Goal: Task Accomplishment & Management: Manage account settings

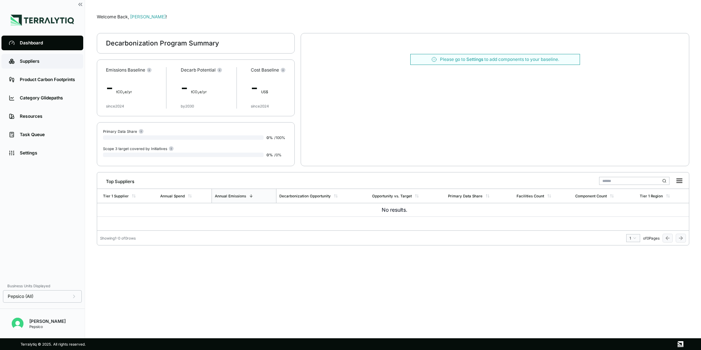
click at [39, 60] on div "Suppliers" at bounding box center [48, 61] width 56 height 6
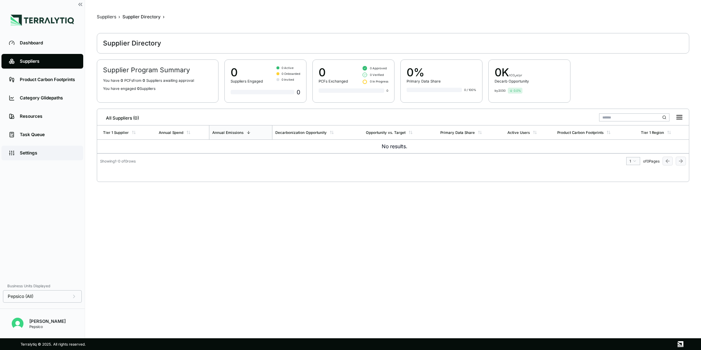
click at [32, 154] on div "Settings" at bounding box center [48, 153] width 56 height 6
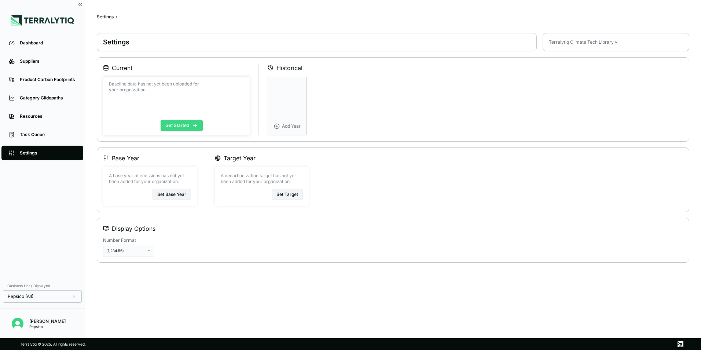
click at [182, 126] on button "Get Started" at bounding box center [181, 125] width 42 height 11
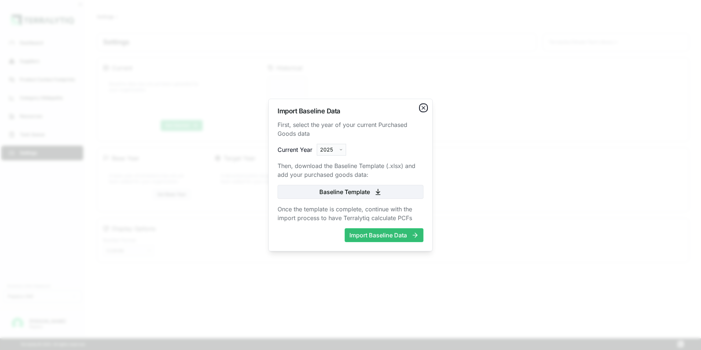
click at [421, 107] on icon "button" at bounding box center [423, 108] width 6 height 6
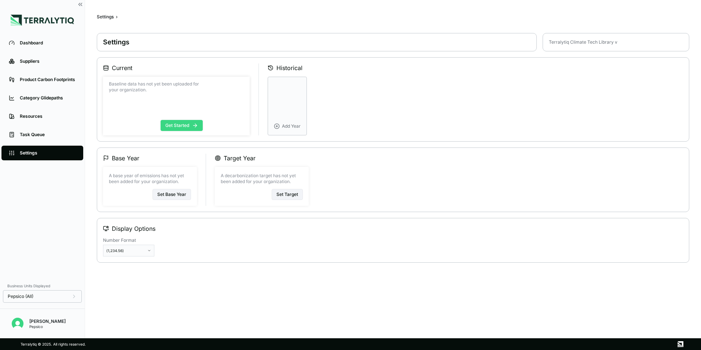
click at [194, 127] on icon at bounding box center [195, 125] width 6 height 6
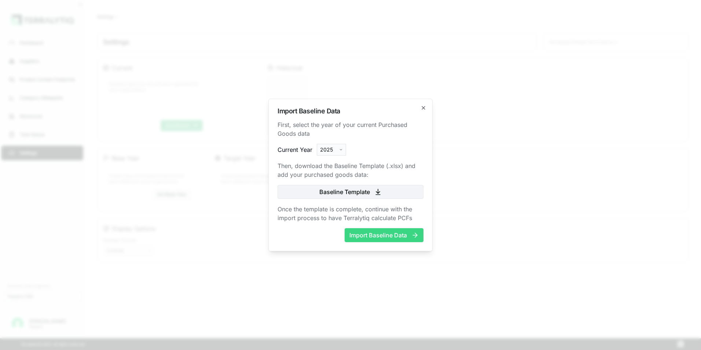
click at [385, 235] on button "Import Baseline Data" at bounding box center [383, 235] width 79 height 14
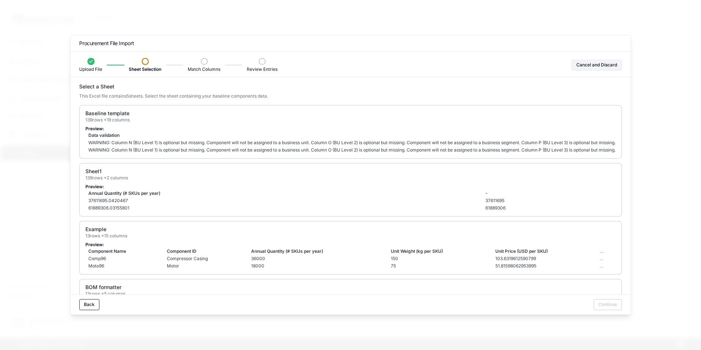
click at [144, 63] on div at bounding box center [144, 61] width 7 height 7
click at [130, 140] on td "WARNING: Column N (BU Level 1) is optional but missing. Component will not be a…" at bounding box center [402, 142] width 635 height 7
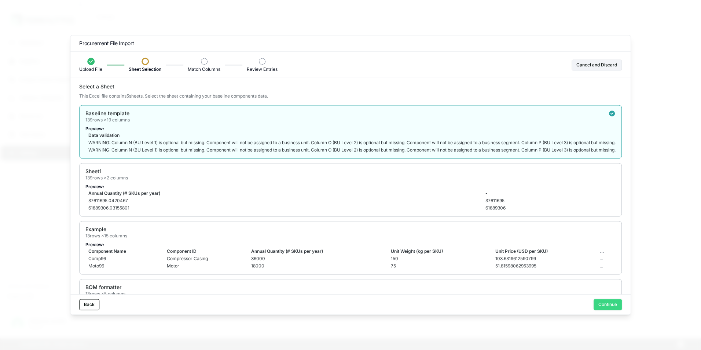
click at [609, 303] on button "Continue" at bounding box center [607, 304] width 28 height 11
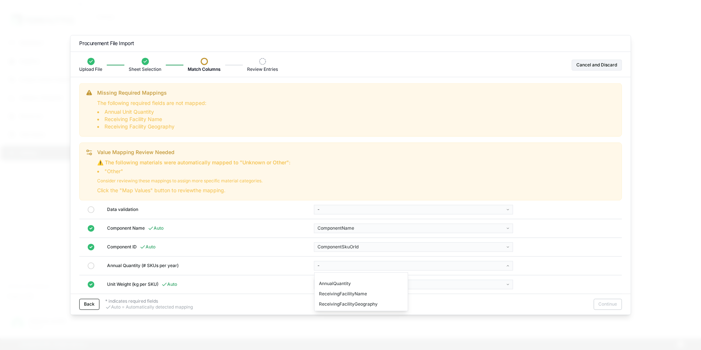
click at [402, 266] on body "Dashboard Suppliers Product Carbon Footprints Category Glidepaths Resources Tas…" at bounding box center [350, 175] width 701 height 350
click at [349, 285] on div "AnnualQuantity" at bounding box center [361, 283] width 90 height 10
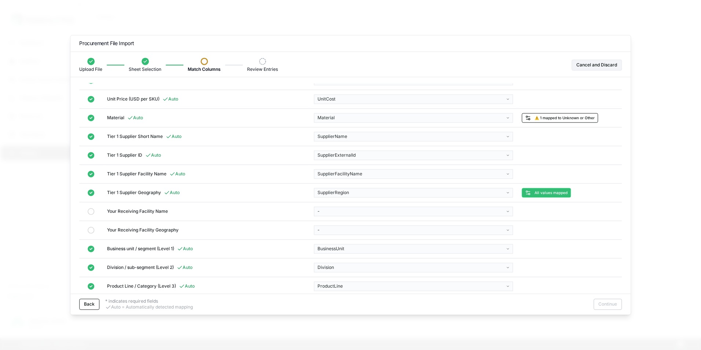
scroll to position [220, 0]
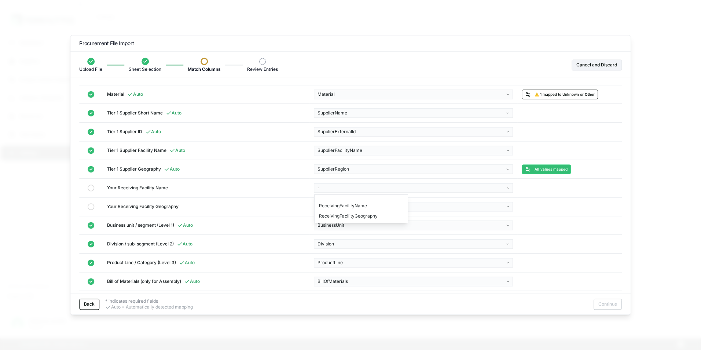
click at [447, 191] on body "Dashboard Suppliers Product Carbon Footprints Category Glidepaths Resources Tas…" at bounding box center [350, 175] width 701 height 350
click at [357, 207] on div "ReceivingFacilityName" at bounding box center [361, 205] width 90 height 10
click at [365, 205] on body "Dashboard Suppliers Product Carbon Footprints Category Glidepaths Resources Tas…" at bounding box center [350, 175] width 701 height 350
click at [360, 227] on div "ReceivingFacilityGeography" at bounding box center [360, 224] width 90 height 10
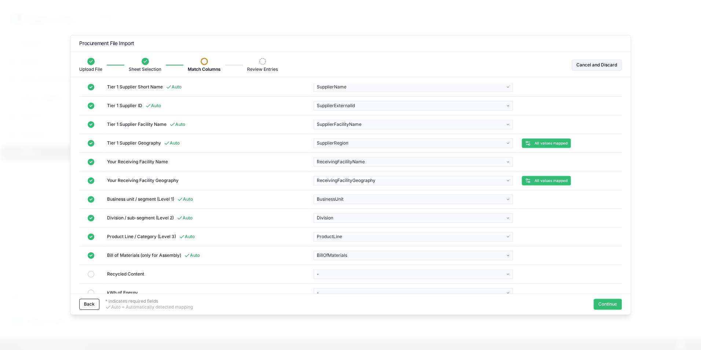
scroll to position [208, 0]
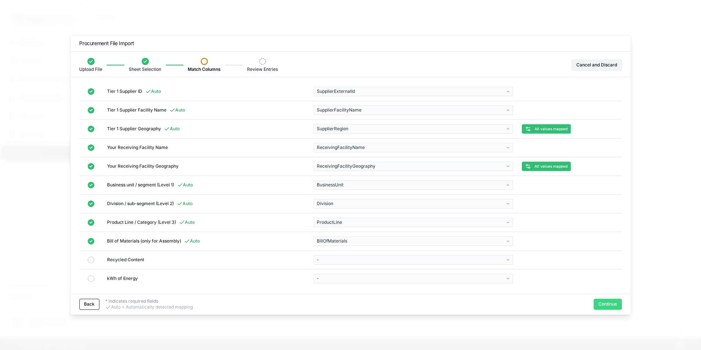
click at [609, 303] on button "Continue" at bounding box center [607, 304] width 28 height 11
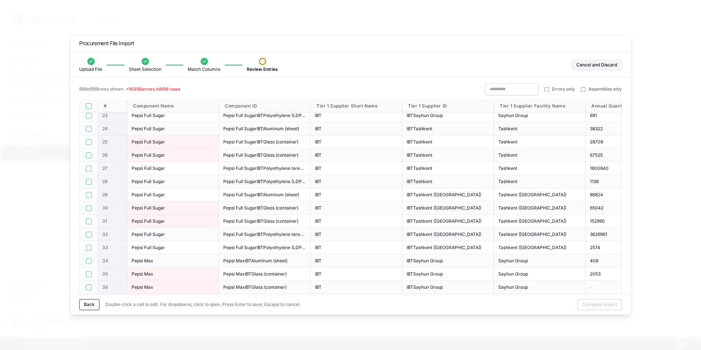
scroll to position [220, 0]
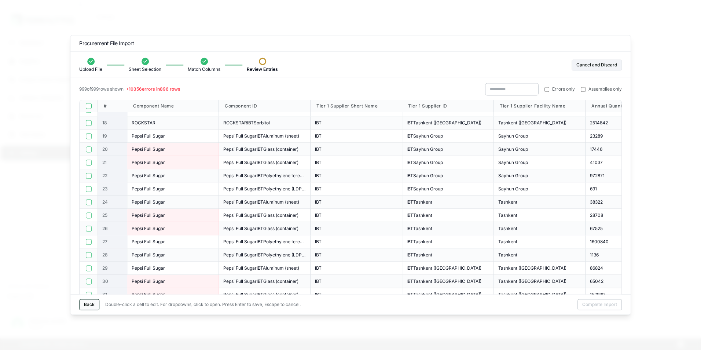
click at [86, 302] on button "Back" at bounding box center [89, 304] width 20 height 11
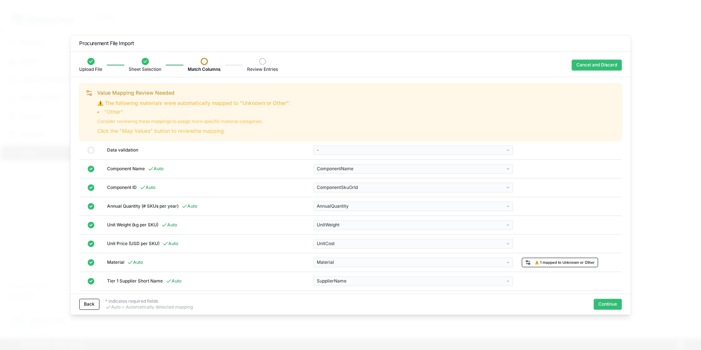
click at [600, 63] on button "Cancel and Discard" at bounding box center [596, 64] width 50 height 11
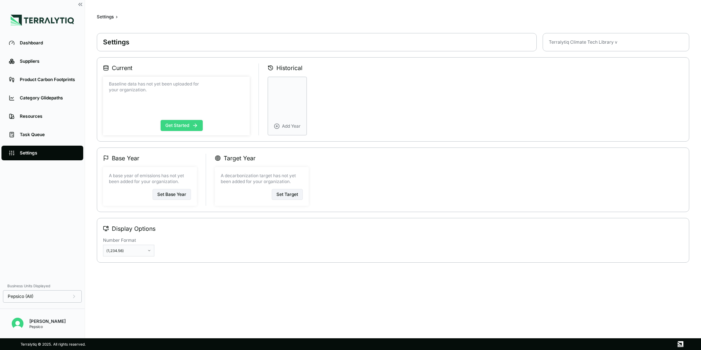
click at [185, 123] on button "Get Started" at bounding box center [181, 125] width 42 height 11
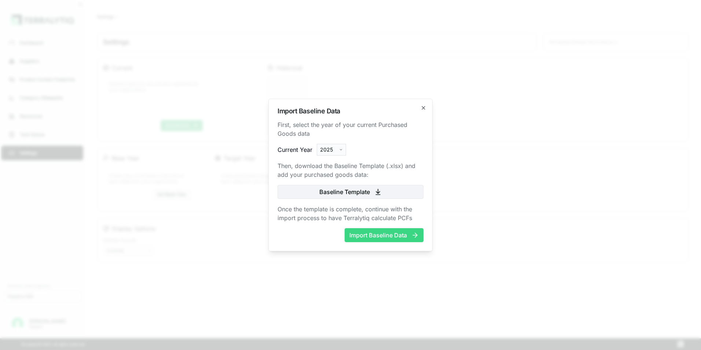
click at [380, 234] on button "Import Baseline Data" at bounding box center [383, 235] width 79 height 14
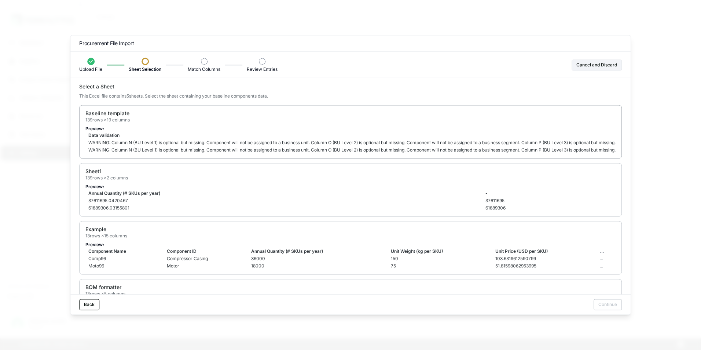
click at [140, 141] on td "WARNING: Column N (BU Level 1) is optional but missing. Component will not be a…" at bounding box center [402, 142] width 635 height 7
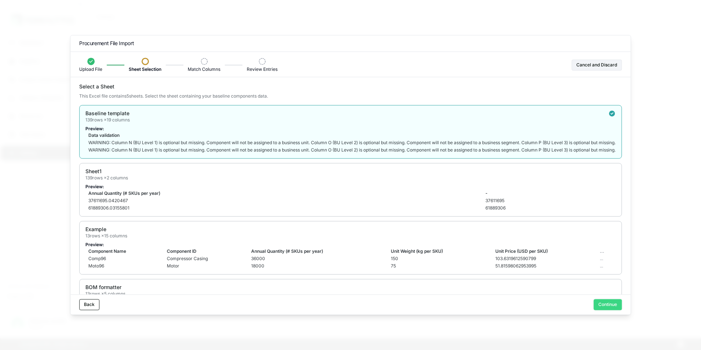
click at [608, 306] on button "Continue" at bounding box center [607, 304] width 28 height 11
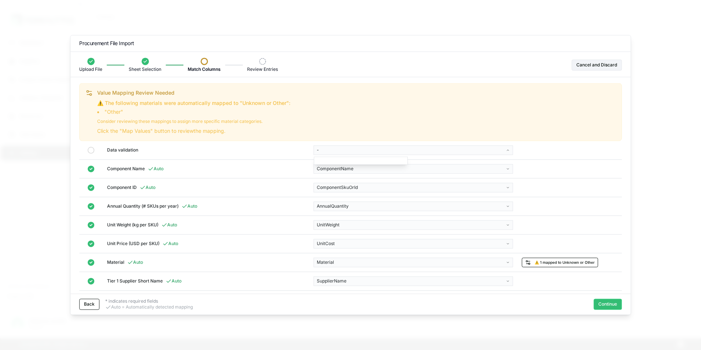
click at [358, 151] on body "Dashboard Suppliers Product Carbon Footprints Category Glidepaths Resources Tas…" at bounding box center [350, 175] width 701 height 350
click at [263, 153] on body "Dashboard Suppliers Product Carbon Footprints Category Glidepaths Resources Tas…" at bounding box center [350, 175] width 701 height 350
click at [93, 149] on icon at bounding box center [90, 149] width 7 height 7
click at [91, 151] on icon at bounding box center [90, 149] width 7 height 7
click at [392, 154] on body "Dashboard Suppliers Product Carbon Footprints Category Glidepaths Resources Tas…" at bounding box center [350, 175] width 701 height 350
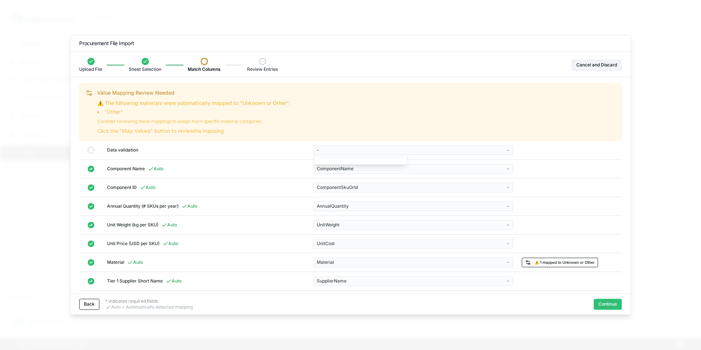
click at [588, 189] on body "Dashboard Suppliers Product Carbon Footprints Category Glidepaths Resources Tas…" at bounding box center [350, 175] width 701 height 350
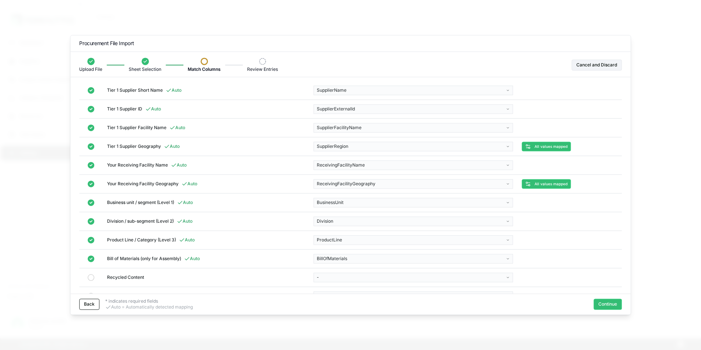
scroll to position [208, 0]
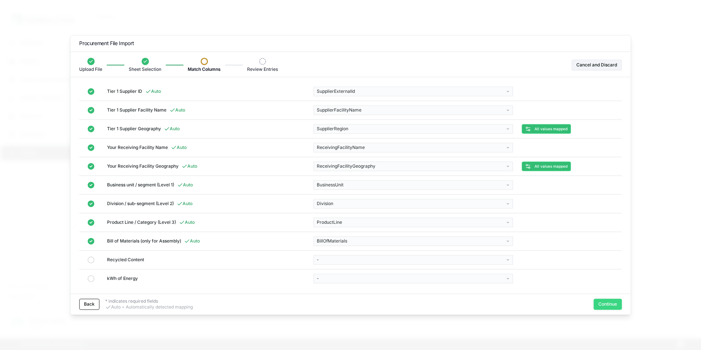
click at [609, 302] on button "Continue" at bounding box center [607, 304] width 28 height 11
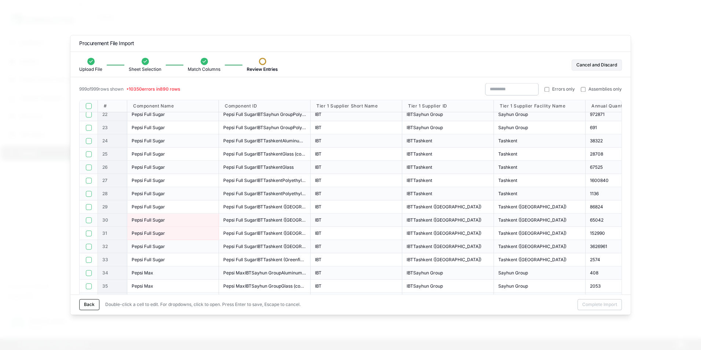
scroll to position [293, 0]
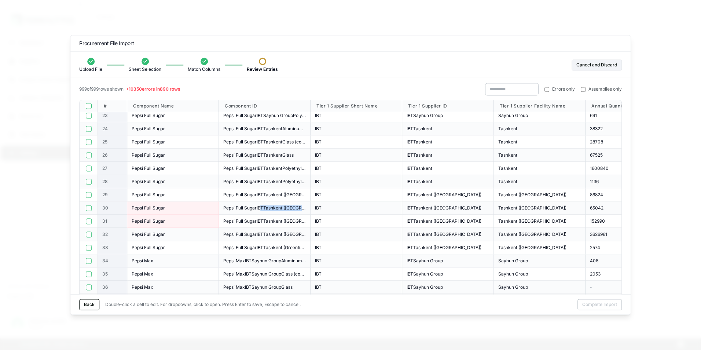
drag, startPoint x: 259, startPoint y: 207, endPoint x: 312, endPoint y: 211, distance: 52.9
click at [233, 205] on span "Pepsi Full SugarIBTTashkent ([GEOGRAPHIC_DATA])Glass (container)" at bounding box center [264, 208] width 82 height 6
click at [187, 206] on div "Pepsi Full Sugar" at bounding box center [173, 208] width 82 height 6
click at [586, 64] on button "Cancel and Discard" at bounding box center [596, 64] width 50 height 11
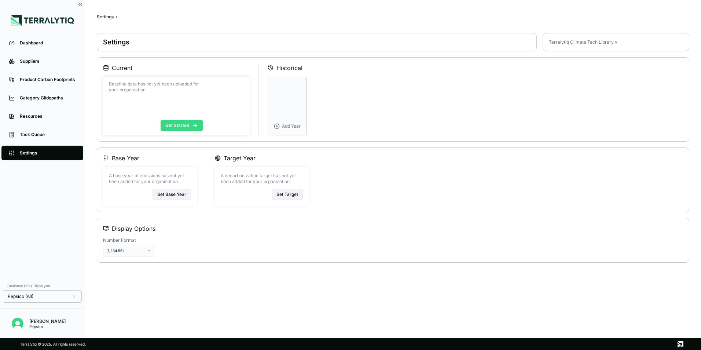
click at [185, 122] on button "Get Started" at bounding box center [181, 125] width 42 height 11
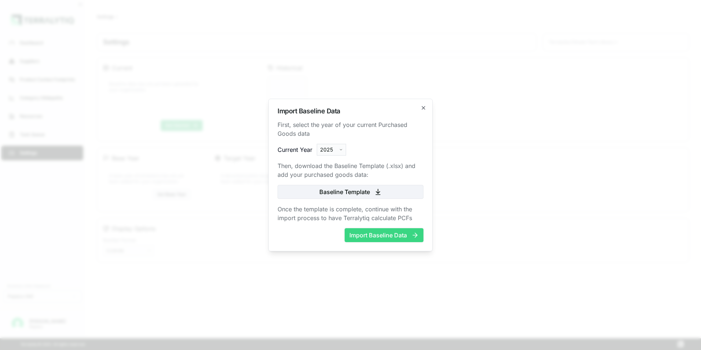
click at [375, 238] on button "Import Baseline Data" at bounding box center [383, 235] width 79 height 14
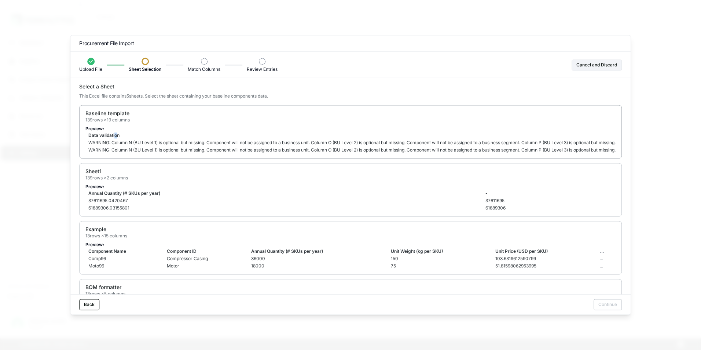
click at [117, 136] on td "Data validation" at bounding box center [402, 135] width 635 height 7
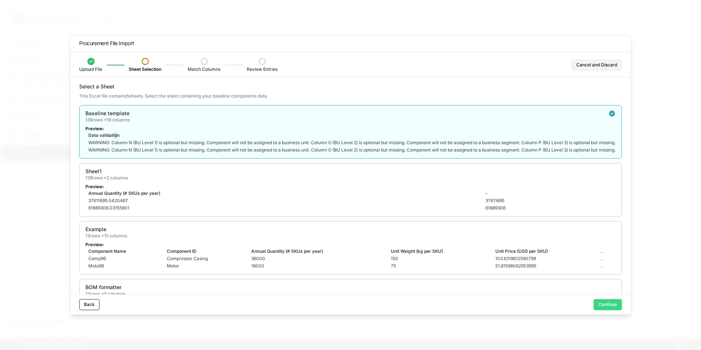
click at [599, 306] on button "Continue" at bounding box center [607, 304] width 28 height 11
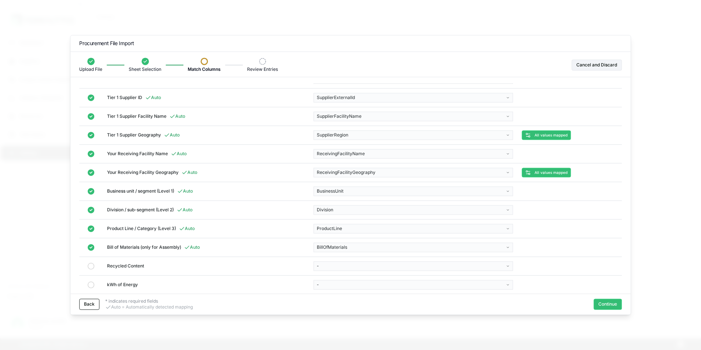
scroll to position [208, 0]
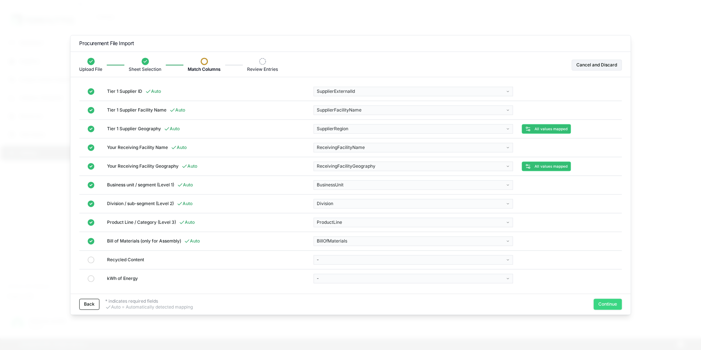
click at [603, 303] on button "Continue" at bounding box center [607, 304] width 28 height 11
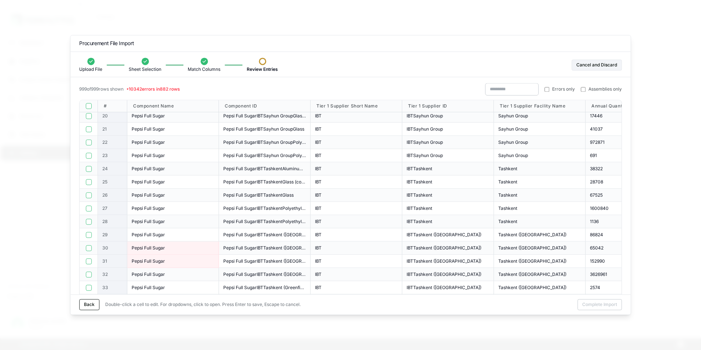
scroll to position [293, 0]
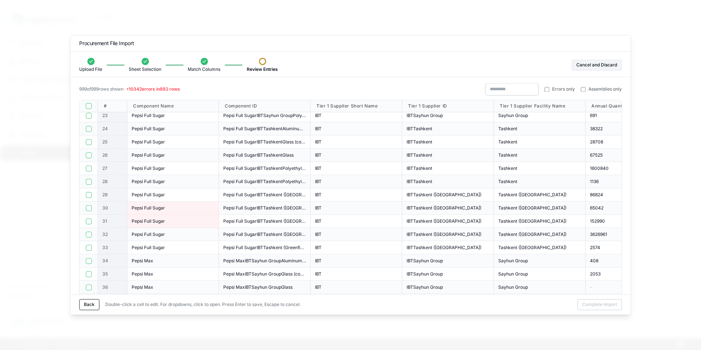
click at [549, 93] on div "Errors only Assemblies only" at bounding box center [553, 89] width 137 height 12
click at [549, 91] on label "Errors only" at bounding box center [559, 89] width 30 height 6
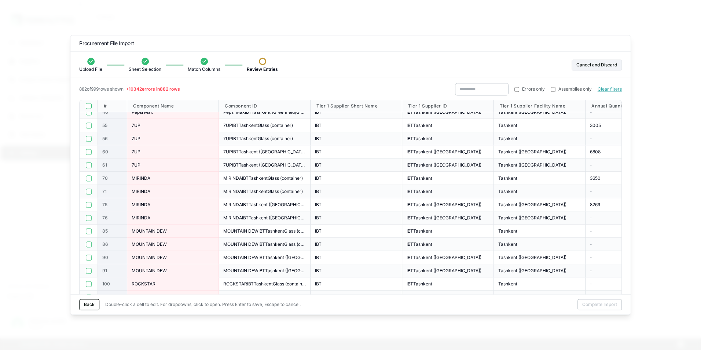
scroll to position [0, 0]
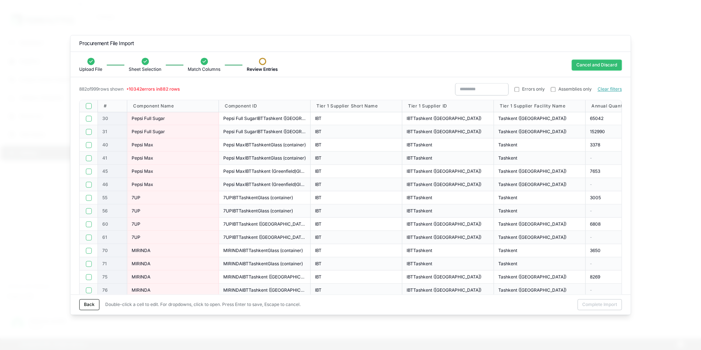
click at [603, 65] on button "Cancel and Discard" at bounding box center [596, 64] width 50 height 11
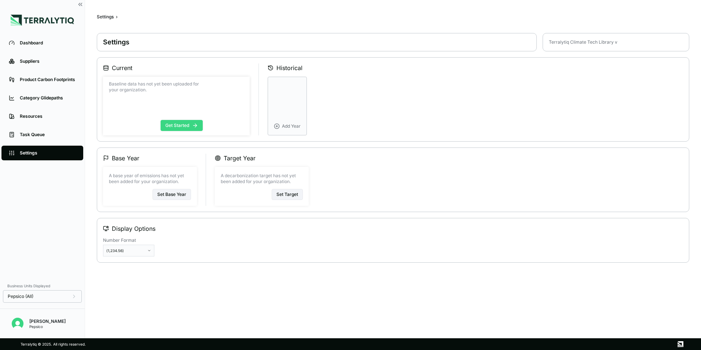
click at [188, 125] on button "Get Started" at bounding box center [181, 125] width 42 height 11
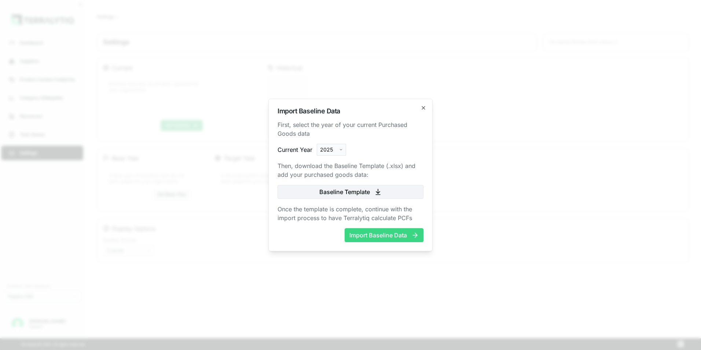
click at [374, 234] on button "Import Baseline Data" at bounding box center [383, 235] width 79 height 14
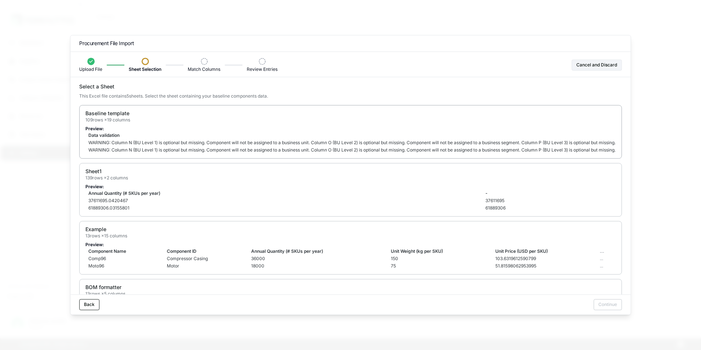
click at [272, 129] on p "Preview:" at bounding box center [350, 129] width 530 height 6
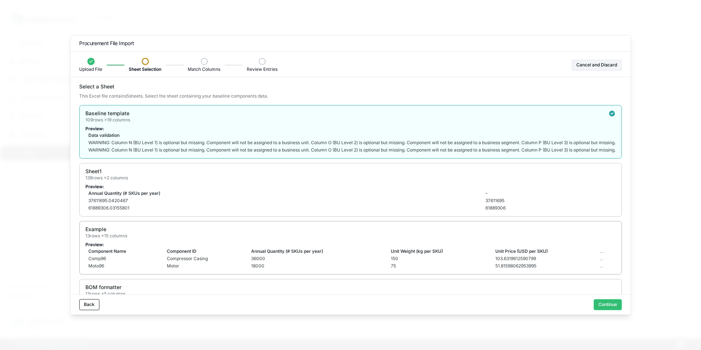
click at [606, 301] on button "Continue" at bounding box center [607, 304] width 28 height 11
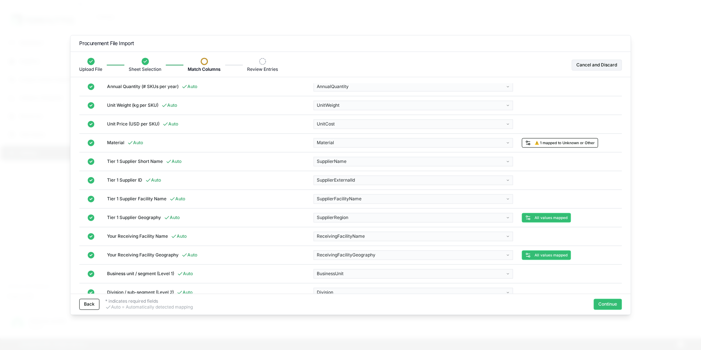
scroll to position [208, 0]
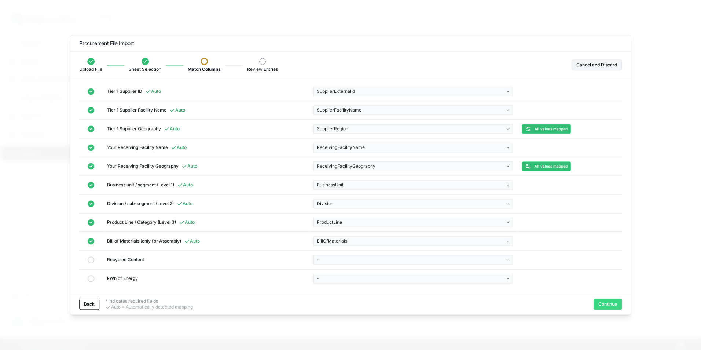
click at [605, 302] on button "Continue" at bounding box center [607, 304] width 28 height 11
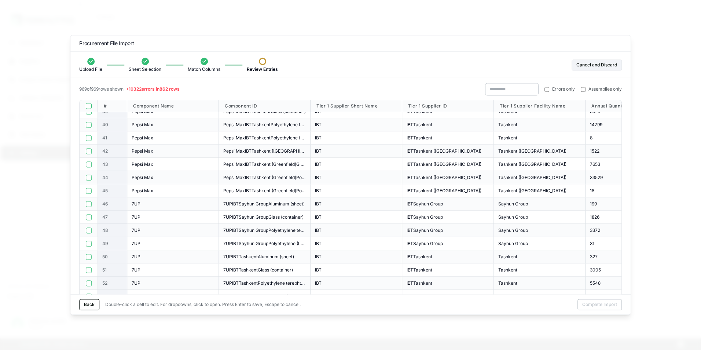
scroll to position [513, 0]
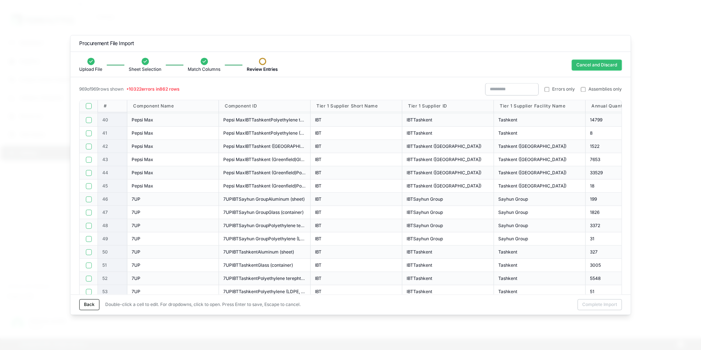
click at [612, 68] on button "Cancel and Discard" at bounding box center [596, 64] width 50 height 11
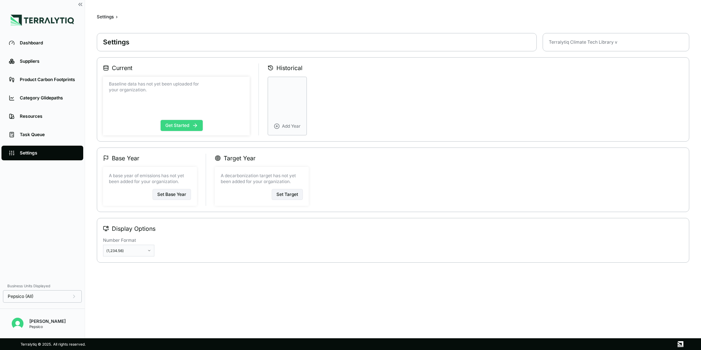
click at [198, 123] on button "Get Started" at bounding box center [181, 125] width 42 height 11
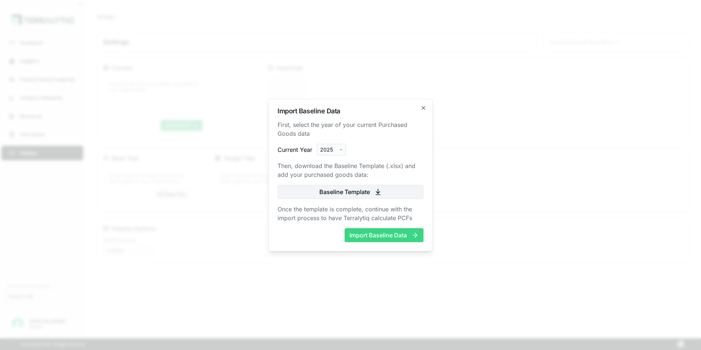
click at [386, 238] on button "Import Baseline Data" at bounding box center [383, 235] width 79 height 14
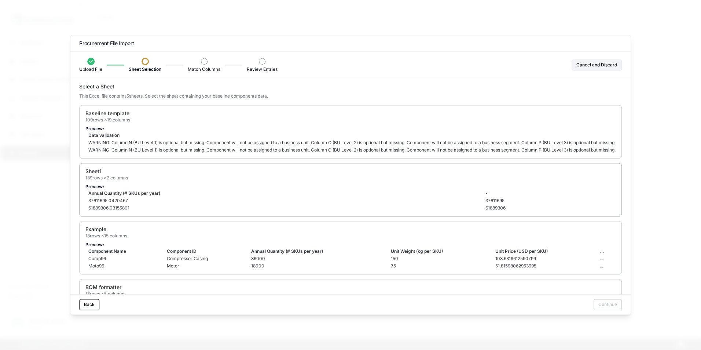
click at [457, 164] on div "Sheet1 139 rows × 2 columns Preview: Annual Quantity (# SKUs per year) - 376116…" at bounding box center [350, 189] width 542 height 53
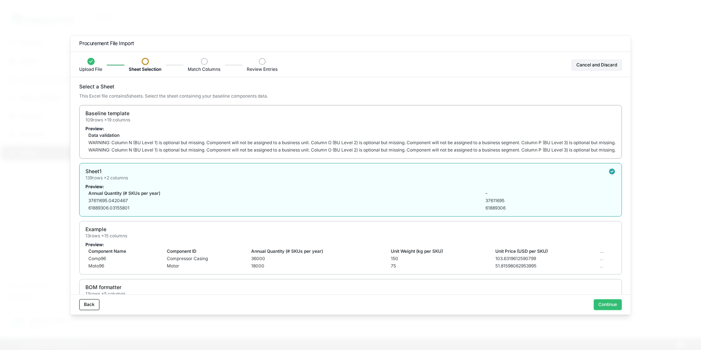
click at [448, 136] on td "Data validation" at bounding box center [402, 135] width 635 height 7
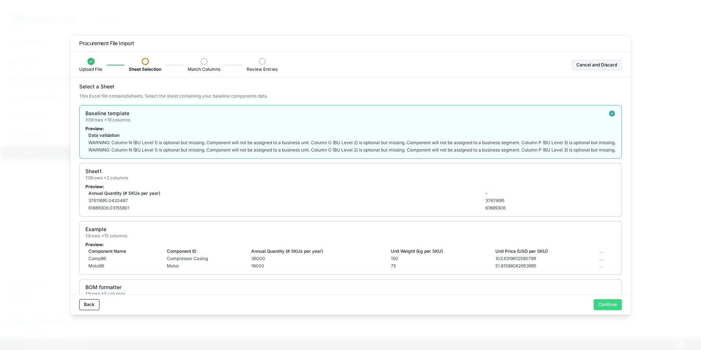
click at [604, 300] on button "Continue" at bounding box center [607, 304] width 28 height 11
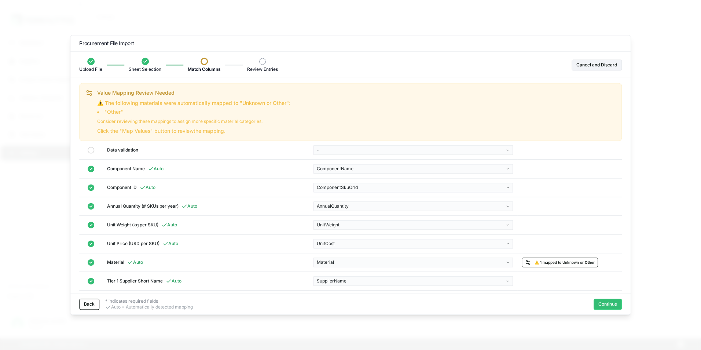
scroll to position [208, 0]
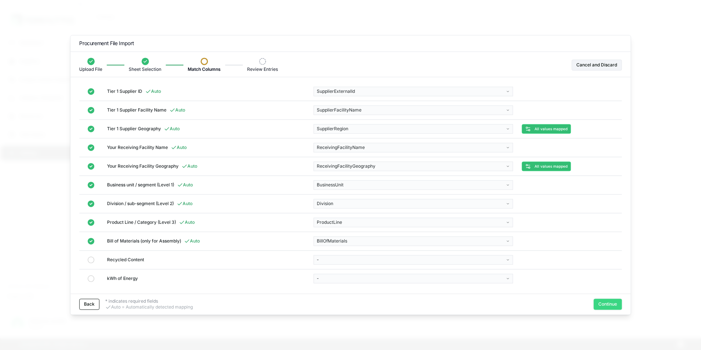
click at [608, 301] on button "Continue" at bounding box center [607, 304] width 28 height 11
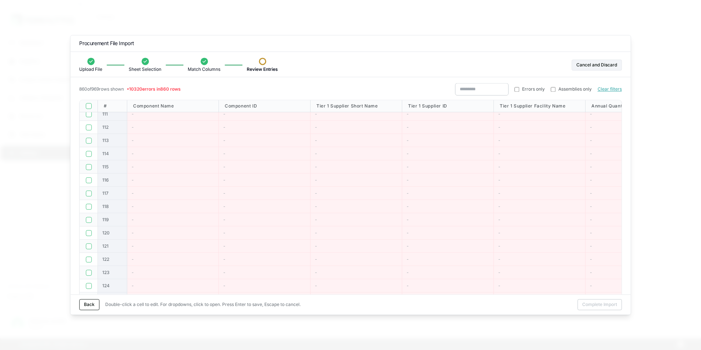
scroll to position [0, 0]
drag, startPoint x: 97, startPoint y: 290, endPoint x: 71, endPoint y: 306, distance: 30.1
click at [71, 306] on div "860 of 969 rows shown • 10320 errors in 860 rows Errors only Assemblies only Cl…" at bounding box center [350, 198] width 560 height 231
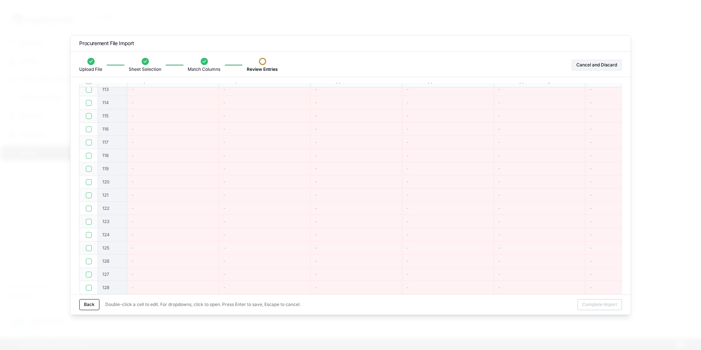
click at [103, 61] on div "Upload File Sheet Selection Match Columns Review Entries" at bounding box center [178, 65] width 199 height 15
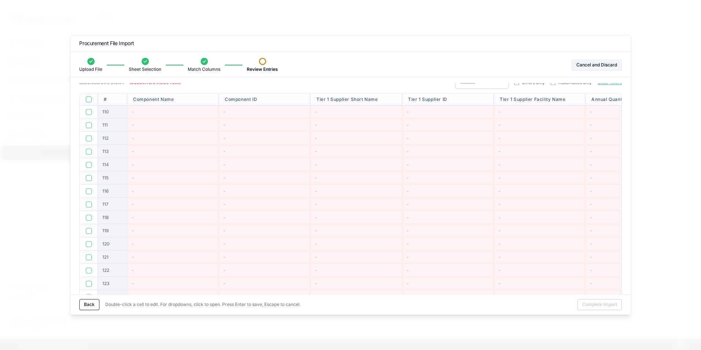
scroll to position [0, 0]
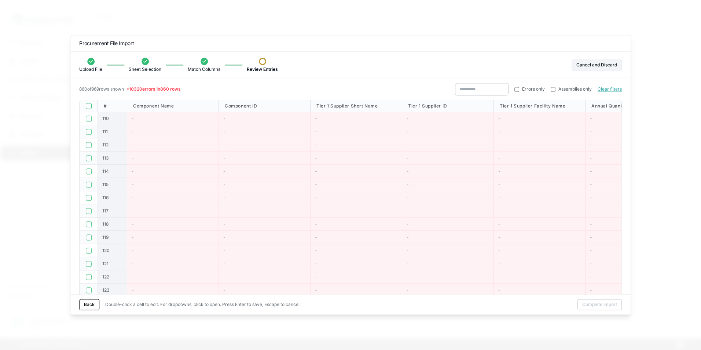
click at [90, 104] on button "button" at bounding box center [89, 106] width 6 height 6
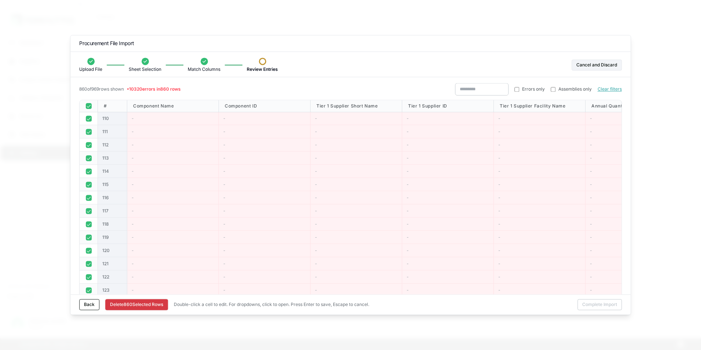
click at [141, 302] on button "Delete [STREET_ADDRESS]" at bounding box center [136, 304] width 63 height 11
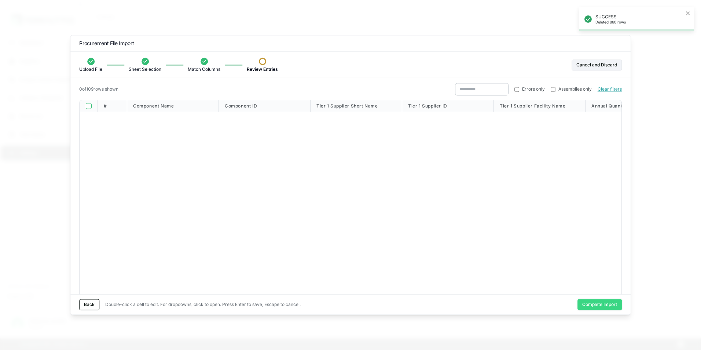
click at [604, 304] on button "Complete Import" at bounding box center [599, 304] width 44 height 11
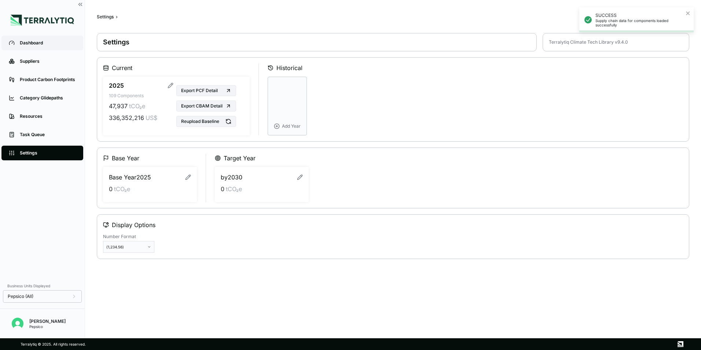
click at [41, 41] on div "Dashboard" at bounding box center [48, 43] width 56 height 6
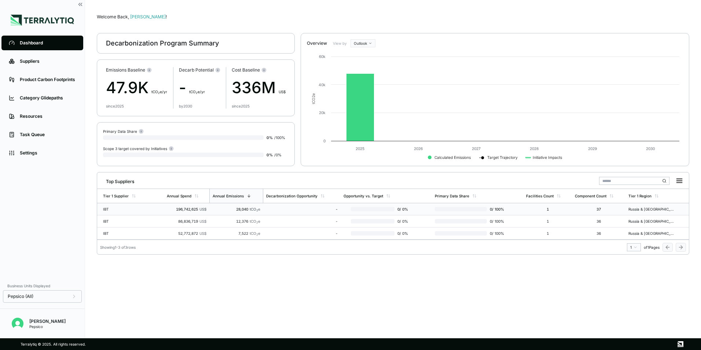
click at [183, 206] on td "196,742,625 US$" at bounding box center [186, 209] width 45 height 12
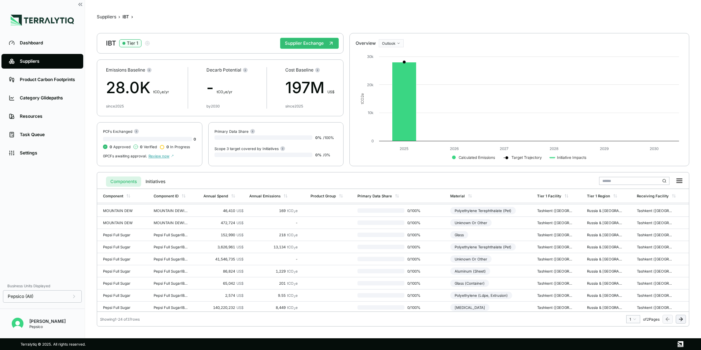
scroll to position [182, 0]
click at [213, 195] on div "Annual Spend" at bounding box center [215, 195] width 25 height 4
click at [265, 194] on div "Annual Emissions" at bounding box center [265, 195] width 31 height 4
click at [292, 223] on td "8,449 tCO 2 e" at bounding box center [273, 221] width 55 height 12
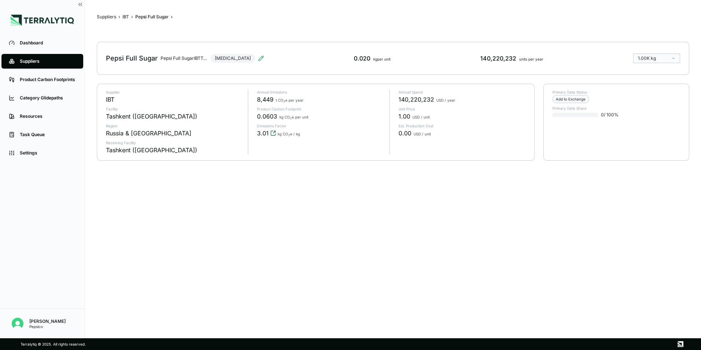
click at [272, 133] on icon "View audit trail" at bounding box center [273, 133] width 6 height 6
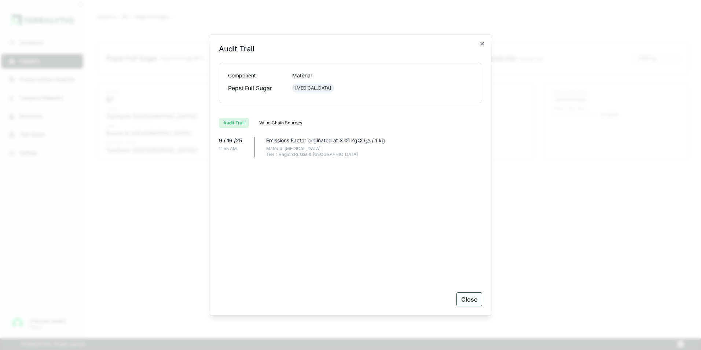
click at [471, 302] on button "Close" at bounding box center [469, 299] width 26 height 14
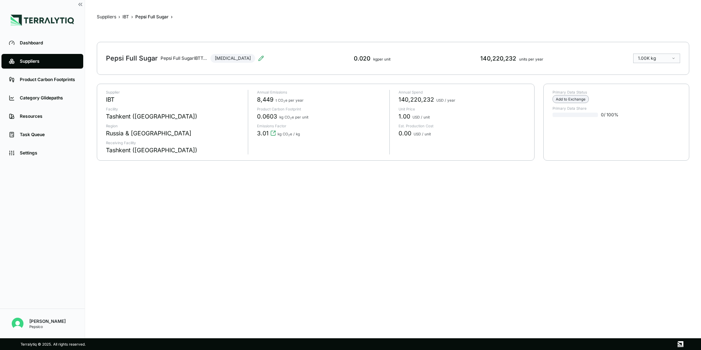
click at [572, 98] on div "Add to Exchange" at bounding box center [570, 99] width 36 height 8
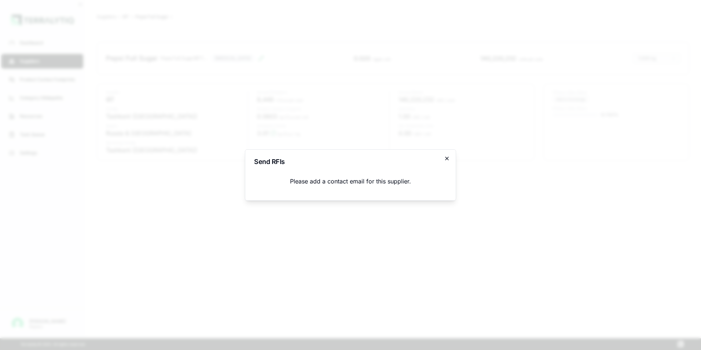
click at [444, 157] on icon "button" at bounding box center [447, 158] width 6 height 6
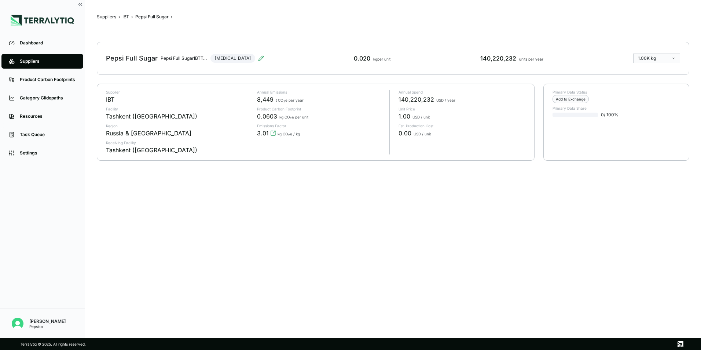
click at [130, 15] on div "IBT ›" at bounding box center [127, 17] width 11 height 6
click at [128, 15] on button "IBT" at bounding box center [125, 17] width 7 height 6
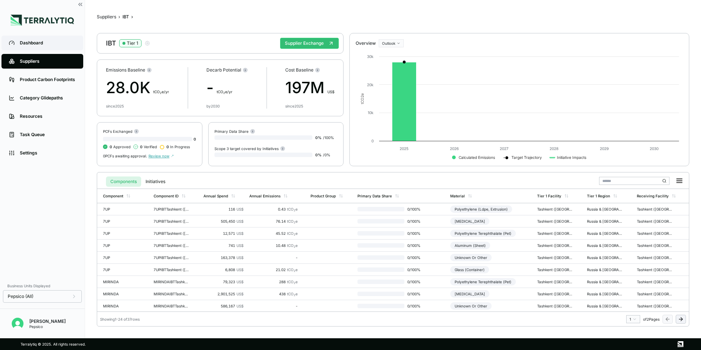
click at [37, 43] on div "Dashboard" at bounding box center [48, 43] width 56 height 6
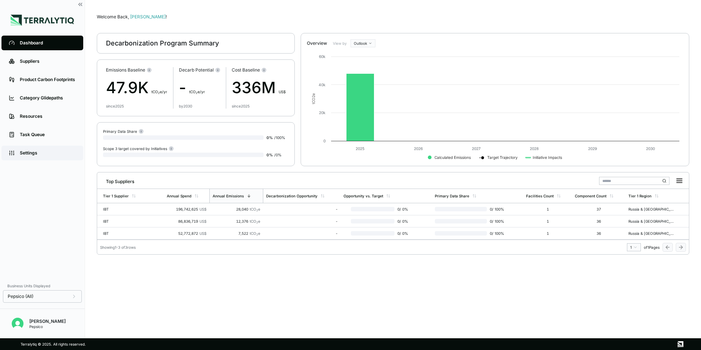
click at [28, 150] on div "Settings" at bounding box center [48, 153] width 56 height 6
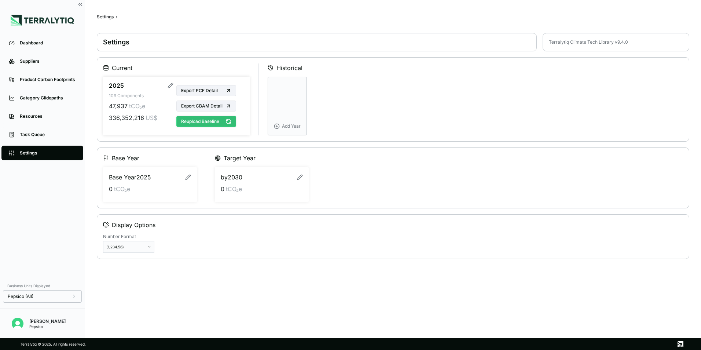
click at [213, 121] on button "Reupload Baseline" at bounding box center [206, 121] width 60 height 11
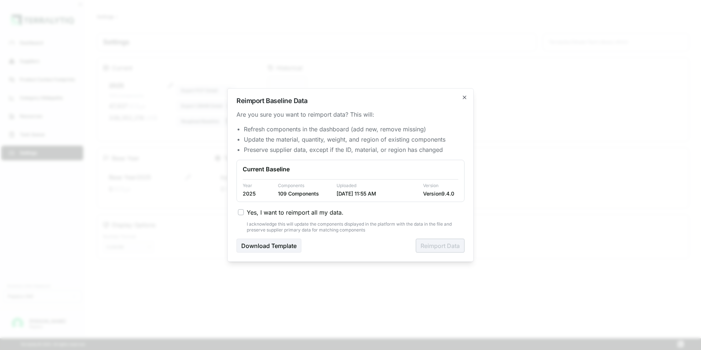
click at [270, 212] on span "Yes, I want to reimport all my data." at bounding box center [295, 212] width 97 height 9
click at [244, 212] on button "Yes, I want to reimport all my data." at bounding box center [241, 212] width 6 height 6
click at [443, 246] on button "Reimport Data" at bounding box center [440, 246] width 49 height 14
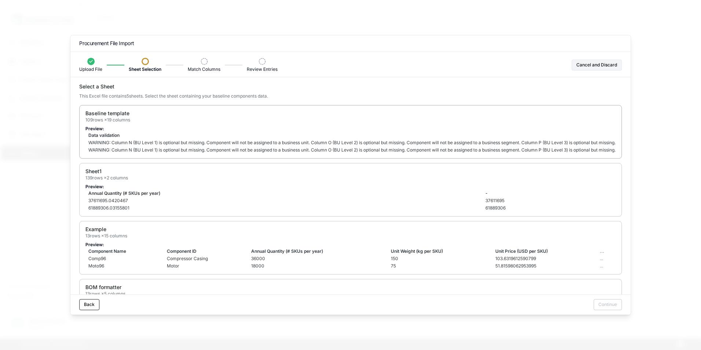
click at [490, 137] on td "Data validation" at bounding box center [402, 135] width 635 height 7
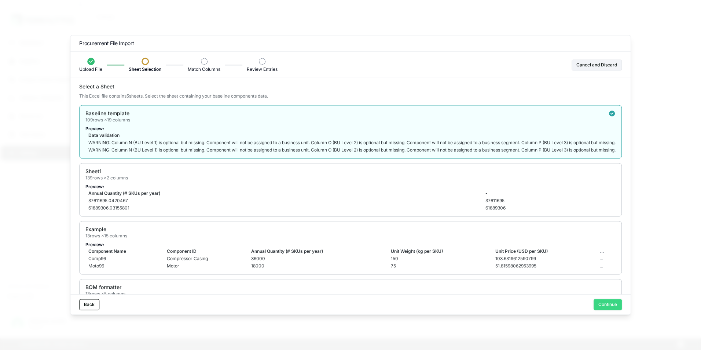
click at [615, 308] on button "Continue" at bounding box center [607, 304] width 28 height 11
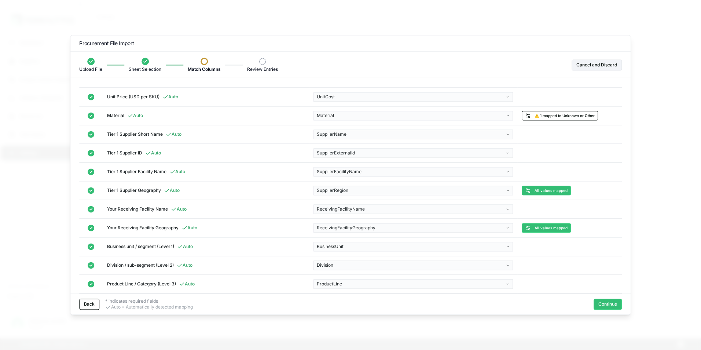
scroll to position [208, 0]
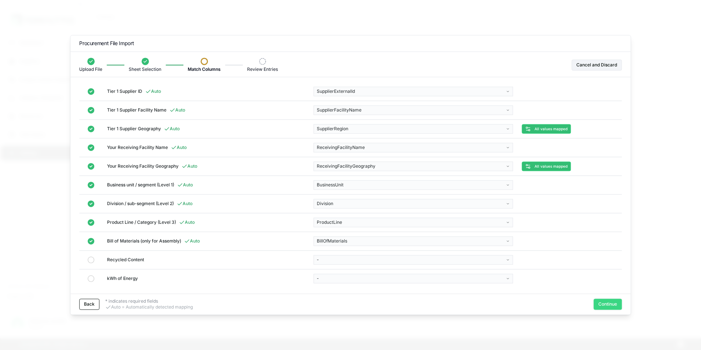
click at [602, 304] on button "Continue" at bounding box center [607, 304] width 28 height 11
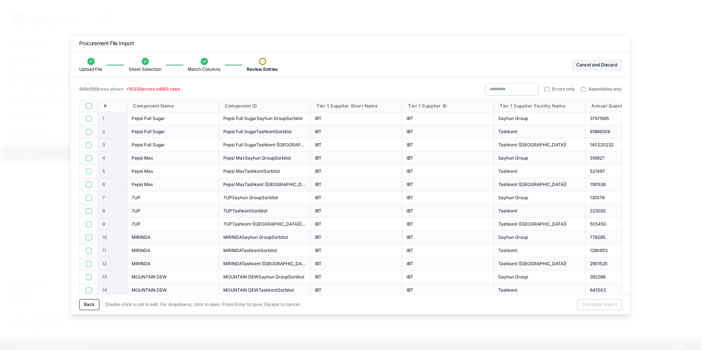
click at [562, 90] on span "Errors only" at bounding box center [563, 89] width 23 height 6
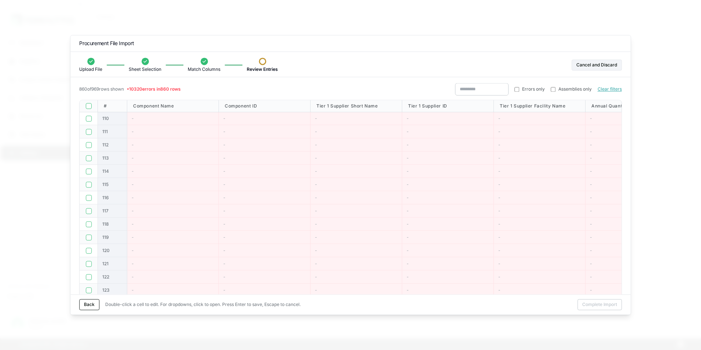
click at [87, 105] on button "button" at bounding box center [89, 106] width 6 height 6
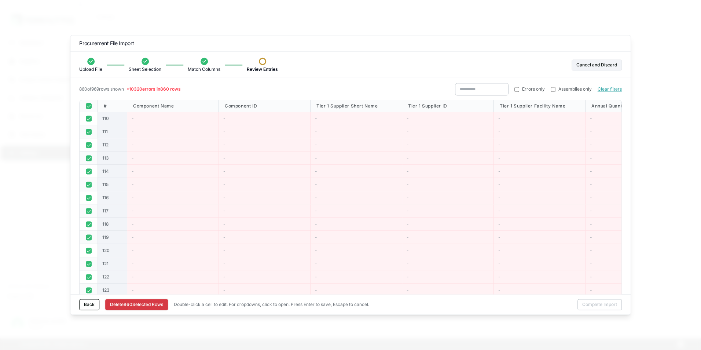
click at [129, 305] on button "Delete [STREET_ADDRESS]" at bounding box center [136, 304] width 63 height 11
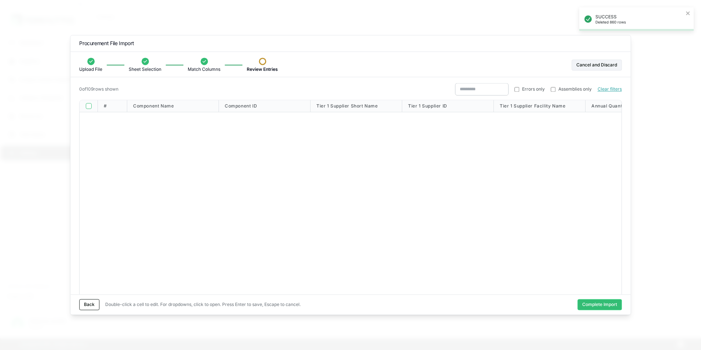
click at [586, 303] on button "Complete Import" at bounding box center [599, 304] width 44 height 11
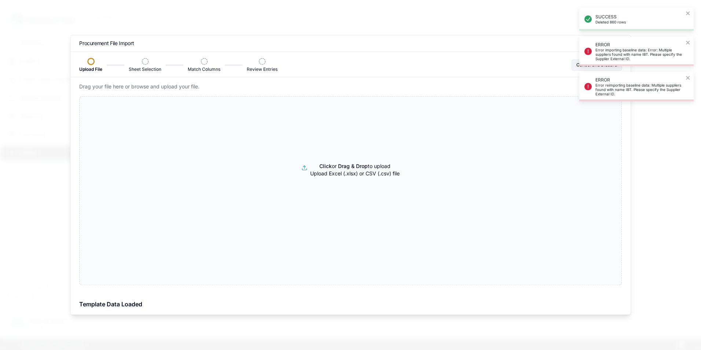
click at [688, 78] on div at bounding box center [350, 175] width 701 height 350
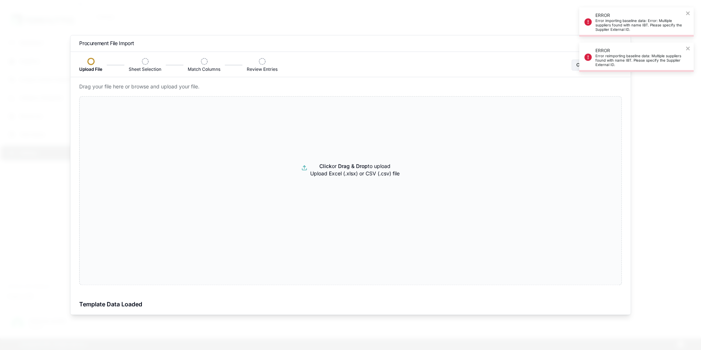
click at [684, 12] on div at bounding box center [350, 175] width 701 height 350
